Goal: Task Accomplishment & Management: Manage account settings

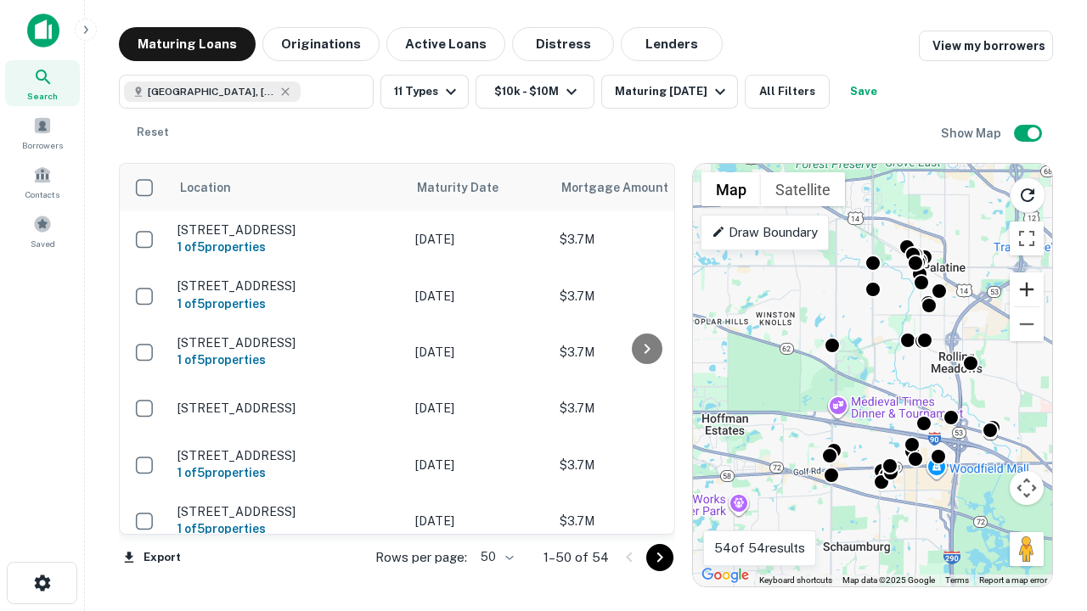
click at [1026, 290] on button "Zoom in" at bounding box center [1026, 290] width 34 height 34
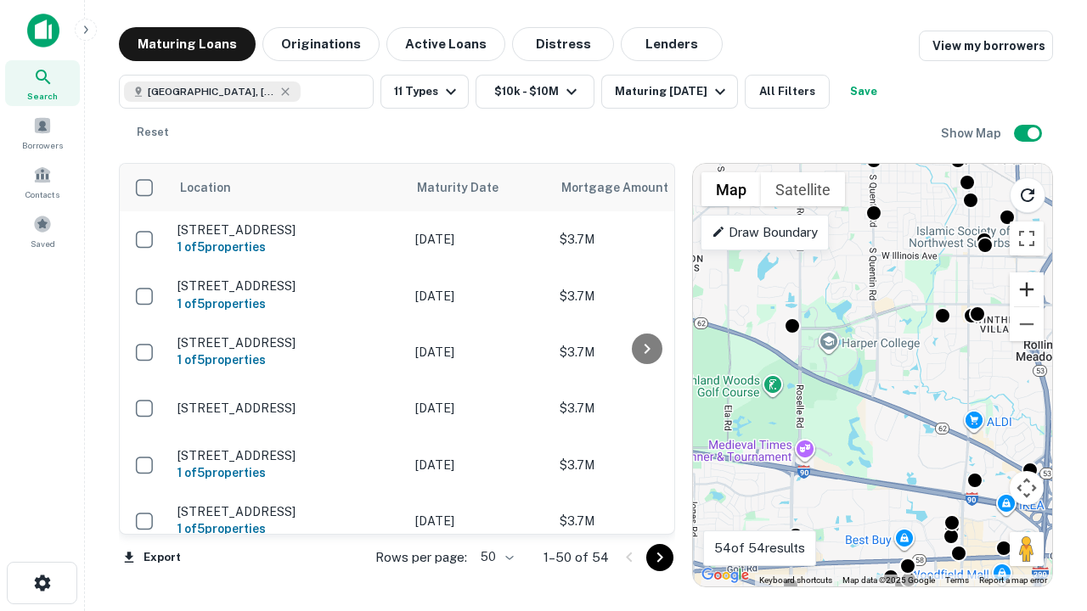
click at [1026, 290] on button "Zoom in" at bounding box center [1026, 290] width 34 height 34
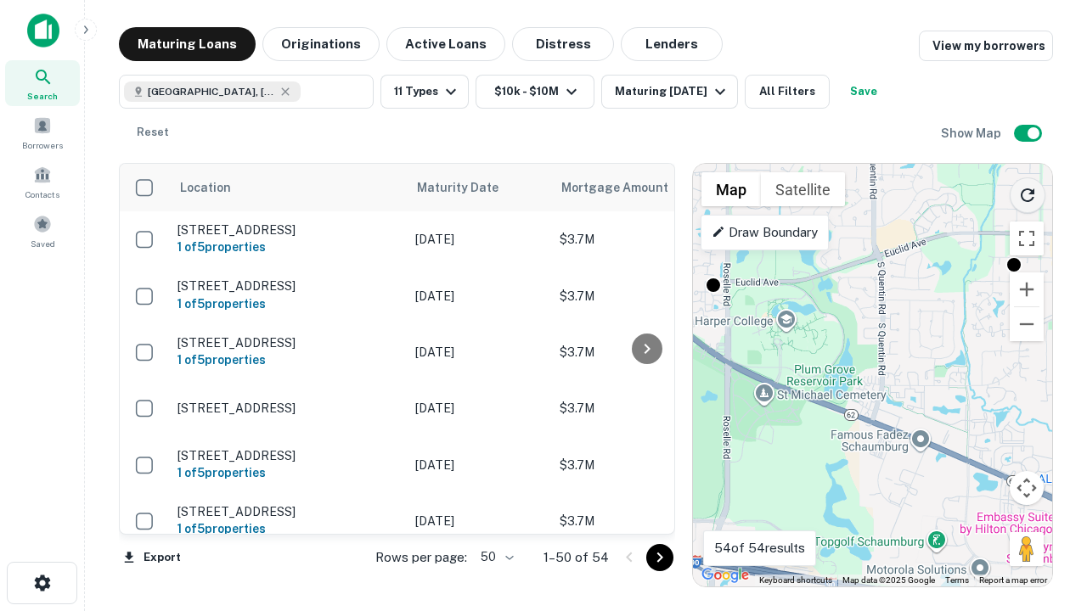
click at [1027, 192] on icon "Reload search area" at bounding box center [1027, 195] width 20 height 20
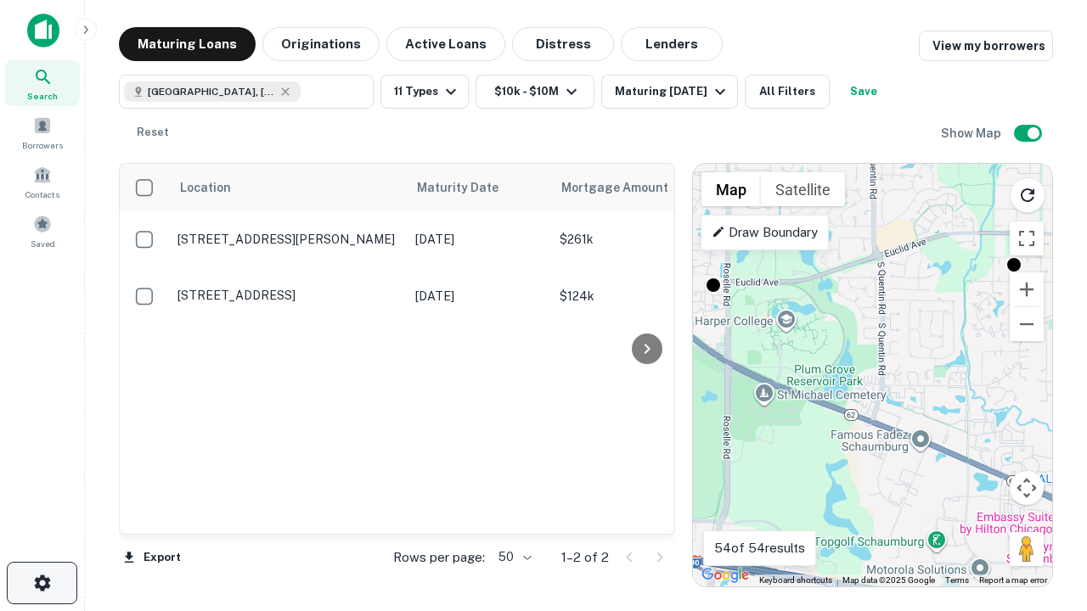
click at [42, 583] on icon "button" at bounding box center [42, 583] width 20 height 20
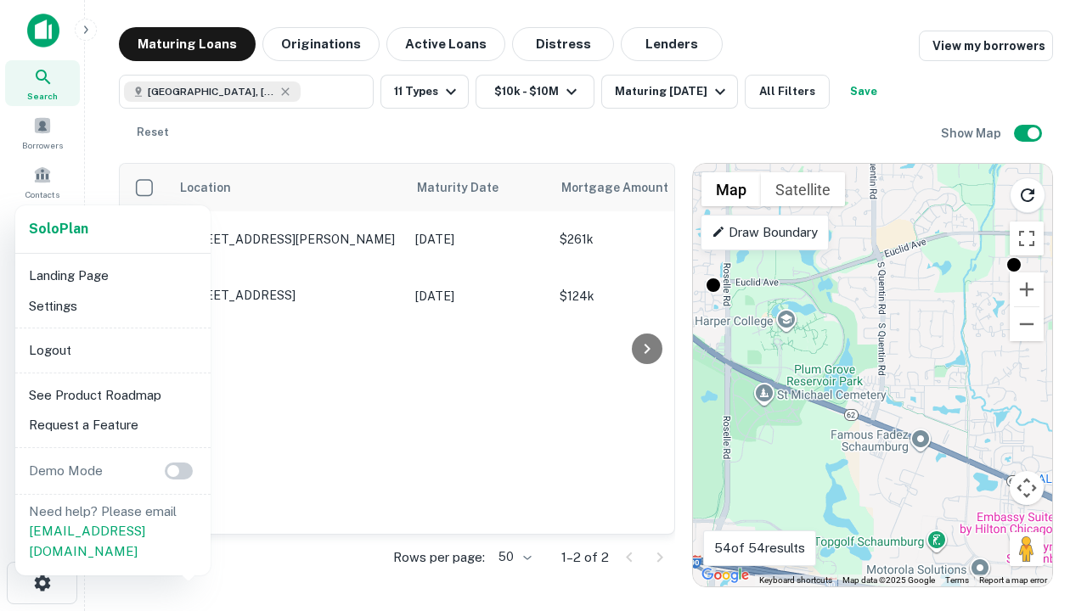
click at [112, 350] on li "Logout" at bounding box center [113, 350] width 182 height 31
